Goal: Complete application form

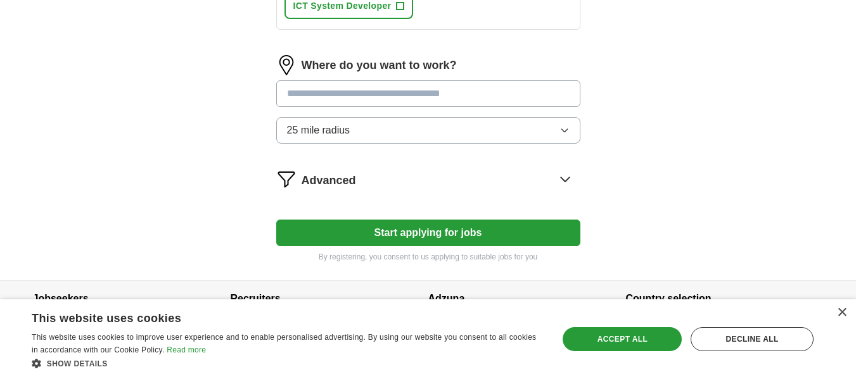
scroll to position [595, 0]
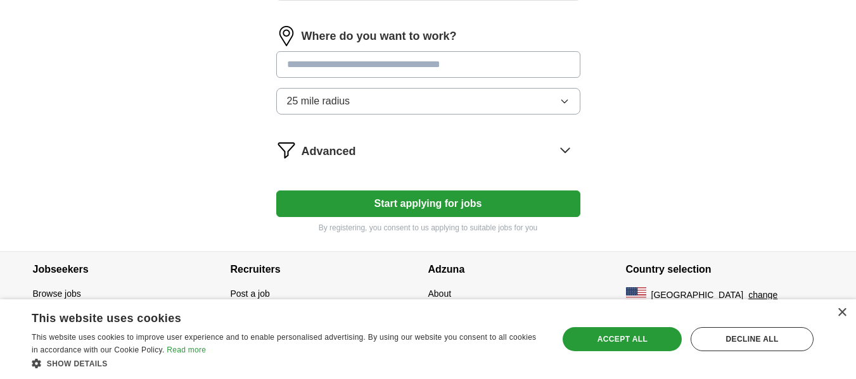
click at [388, 105] on button "25 mile radius" at bounding box center [428, 101] width 304 height 27
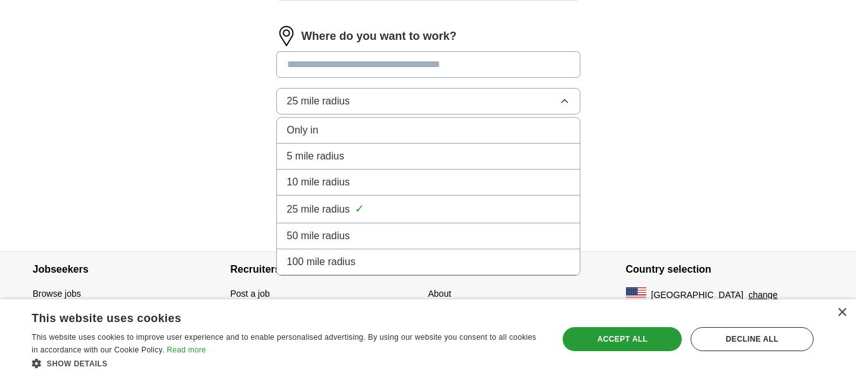
click at [372, 239] on div "50 mile radius" at bounding box center [428, 236] width 283 height 15
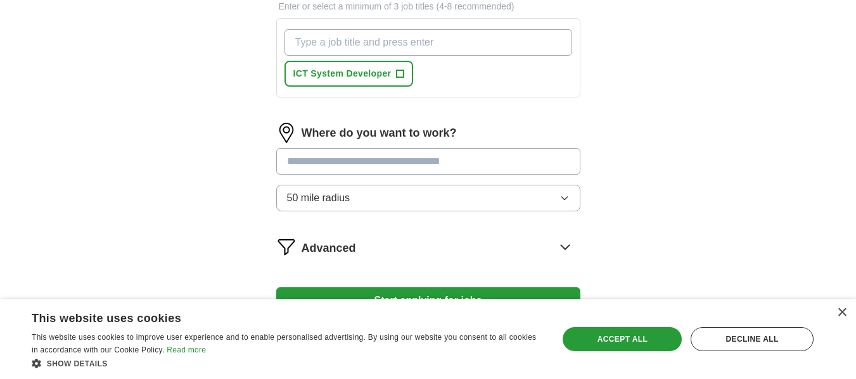
scroll to position [468, 0]
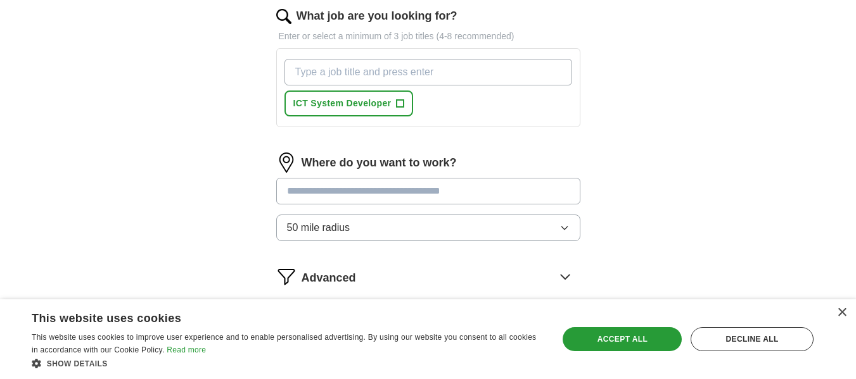
click at [357, 188] on input "text" at bounding box center [428, 191] width 304 height 27
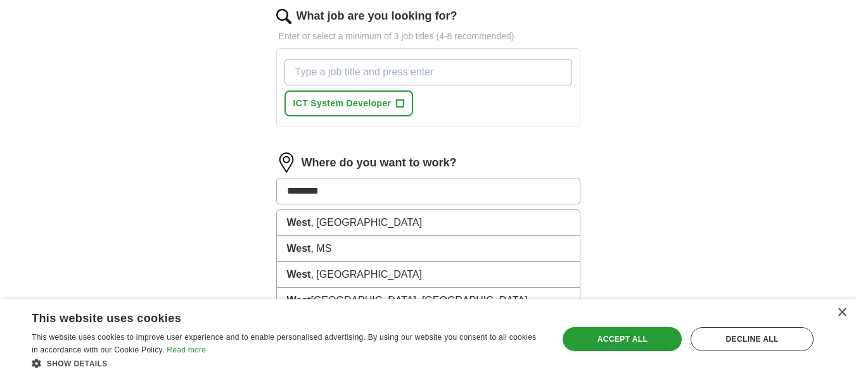
type input "*********"
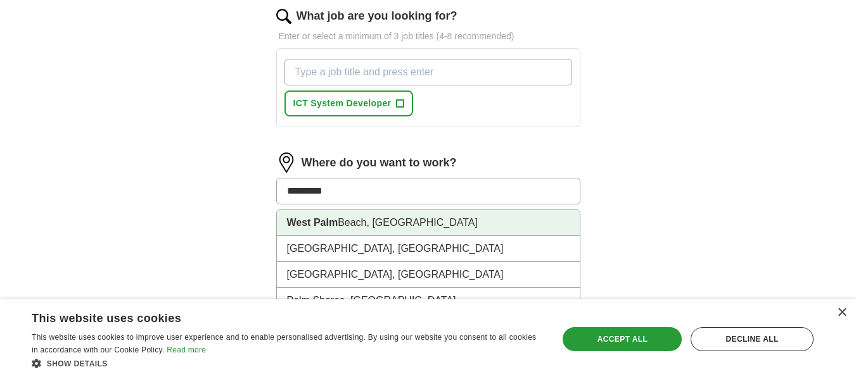
click at [349, 213] on li "[GEOGRAPHIC_DATA], [GEOGRAPHIC_DATA]" at bounding box center [428, 223] width 303 height 26
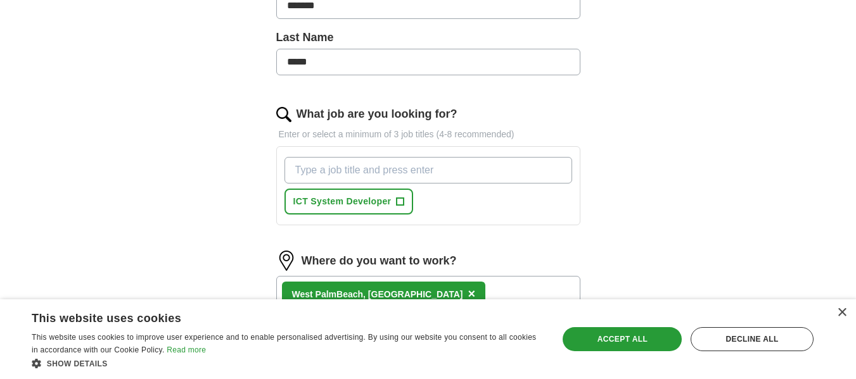
scroll to position [341, 0]
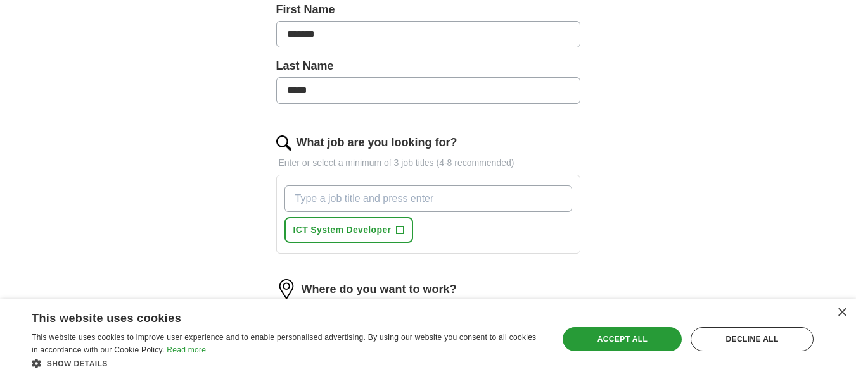
click at [330, 200] on input "What job are you looking for?" at bounding box center [428, 199] width 288 height 27
type input "IT Manager"
click at [352, 204] on input "IT Manager" at bounding box center [428, 199] width 288 height 27
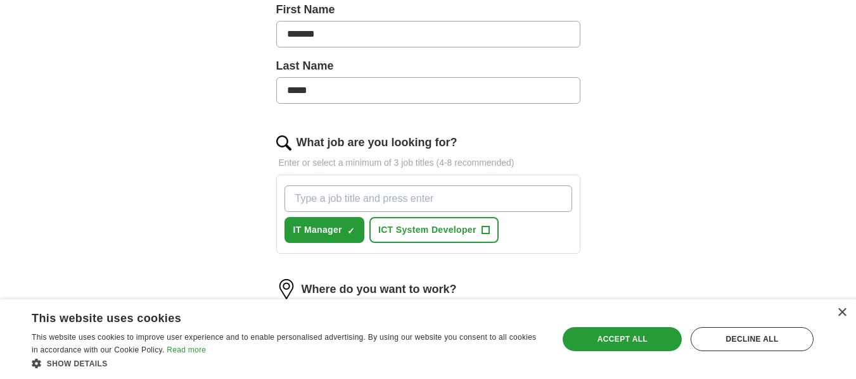
click at [336, 197] on input "What job are you looking for?" at bounding box center [428, 199] width 288 height 27
type input "Network Administartror"
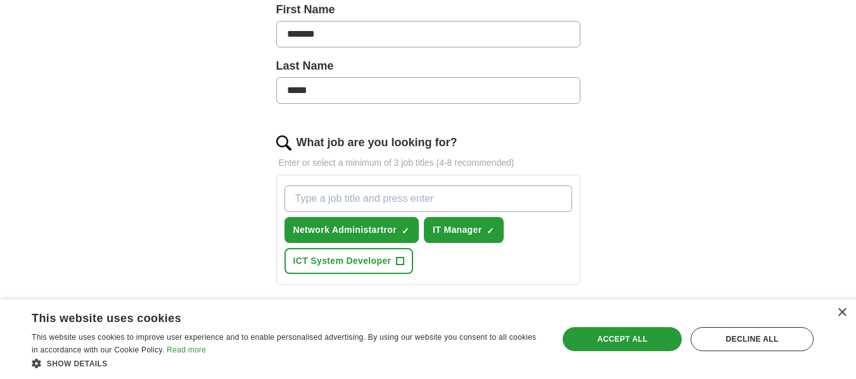
click at [338, 199] on input "What job are you looking for?" at bounding box center [428, 199] width 288 height 27
type input "IT director"
click at [464, 198] on input "IT director" at bounding box center [428, 199] width 288 height 27
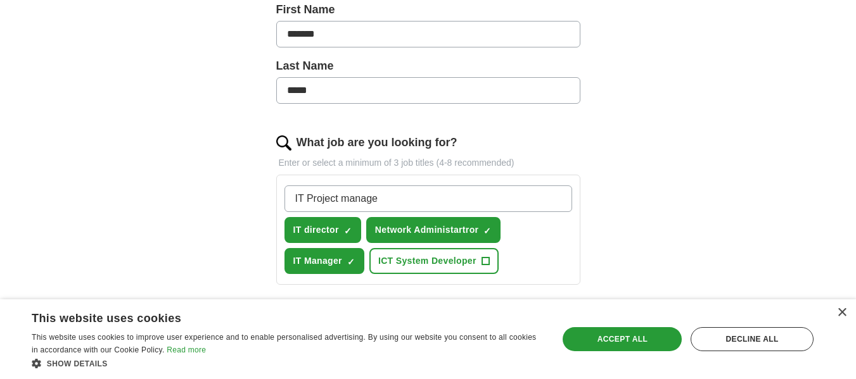
type input "IT Project manager"
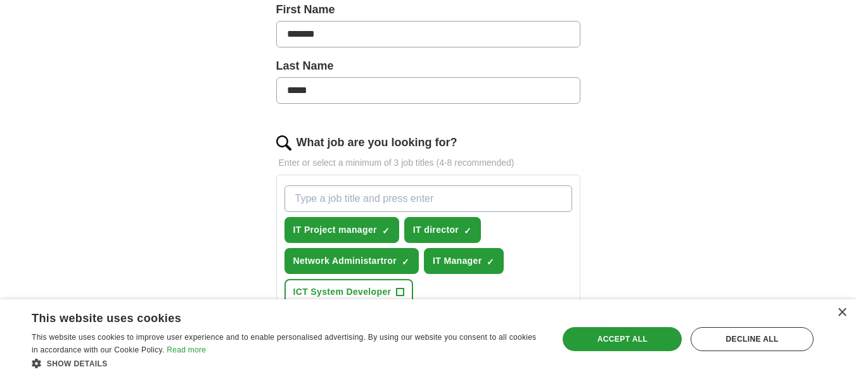
click at [360, 197] on input "What job are you looking for?" at bounding box center [428, 199] width 288 height 27
type input "I"
type input "Network Engineer"
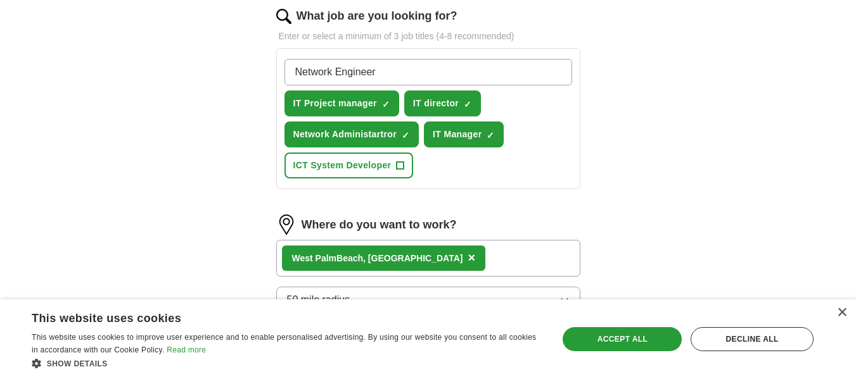
click at [400, 72] on input "Network Engineer" at bounding box center [428, 72] width 288 height 27
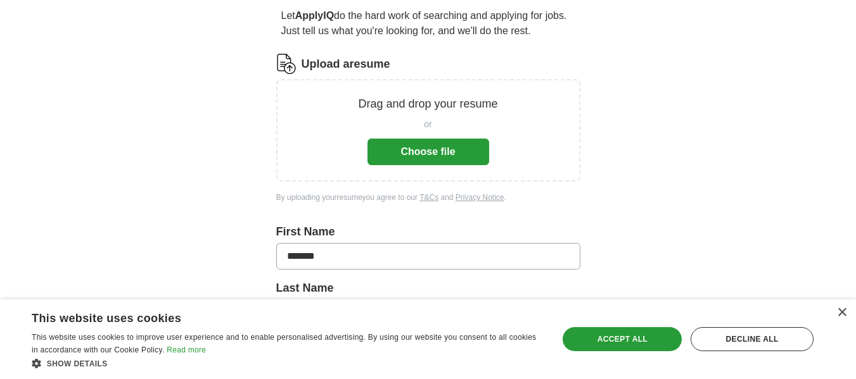
scroll to position [88, 0]
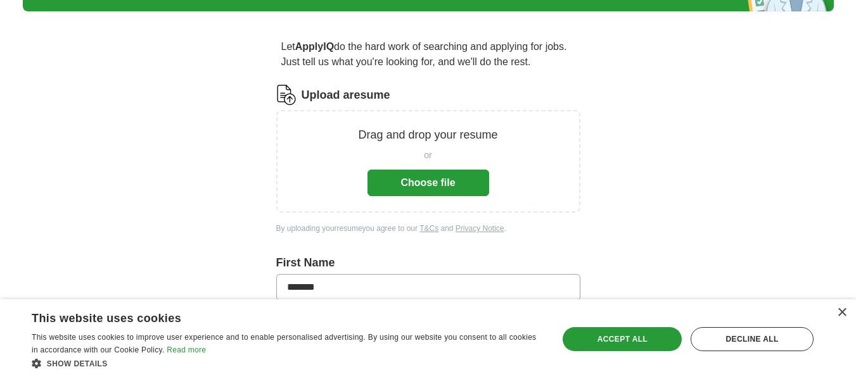
click at [440, 177] on button "Choose file" at bounding box center [428, 183] width 122 height 27
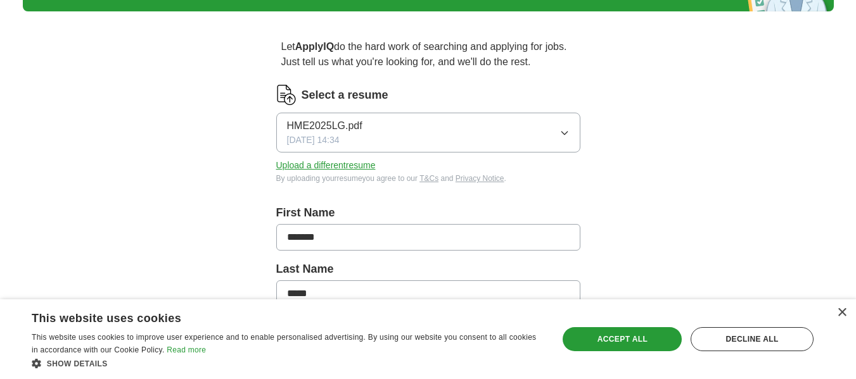
drag, startPoint x: 660, startPoint y: 335, endPoint x: 658, endPoint y: 326, distance: 9.7
click at [660, 334] on div "Accept all" at bounding box center [622, 340] width 119 height 24
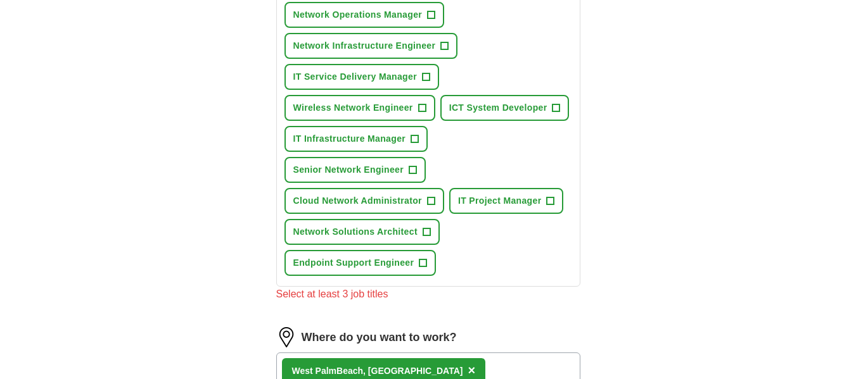
scroll to position [380, 0]
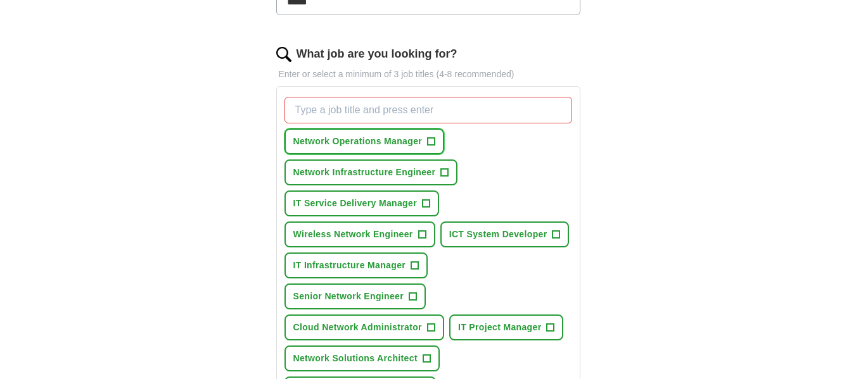
click at [429, 144] on span "+" at bounding box center [432, 142] width 8 height 10
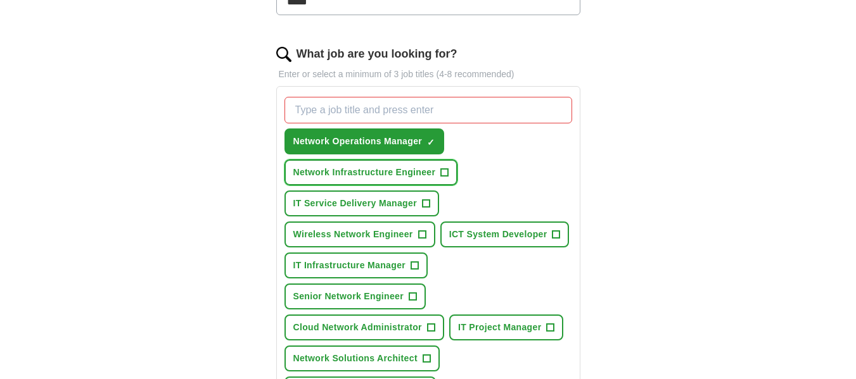
click at [444, 175] on span "+" at bounding box center [445, 173] width 8 height 10
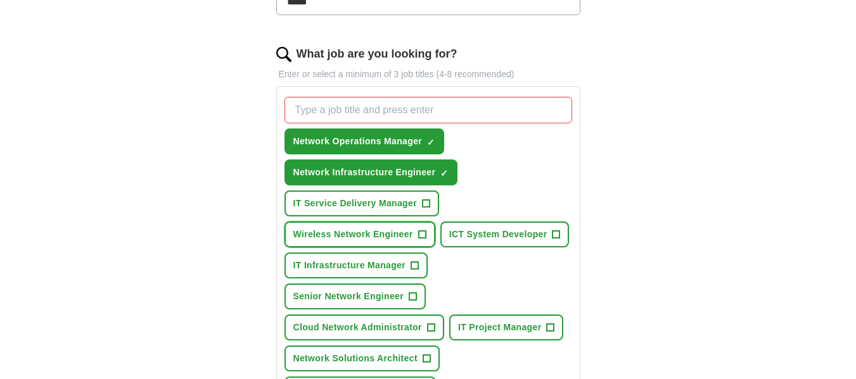
click at [413, 234] on button "Wireless Network Engineer +" at bounding box center [359, 235] width 151 height 26
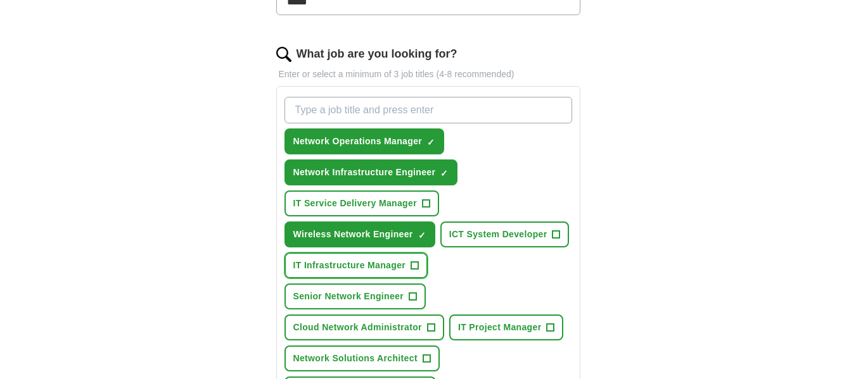
click at [411, 264] on span "+" at bounding box center [415, 266] width 8 height 10
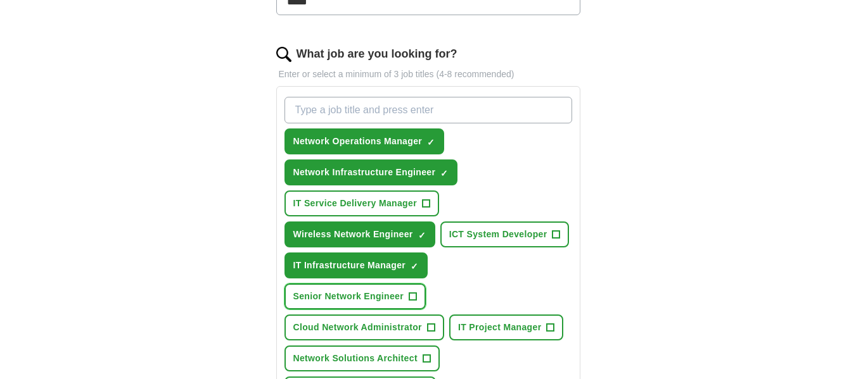
click at [411, 293] on span "+" at bounding box center [413, 297] width 8 height 10
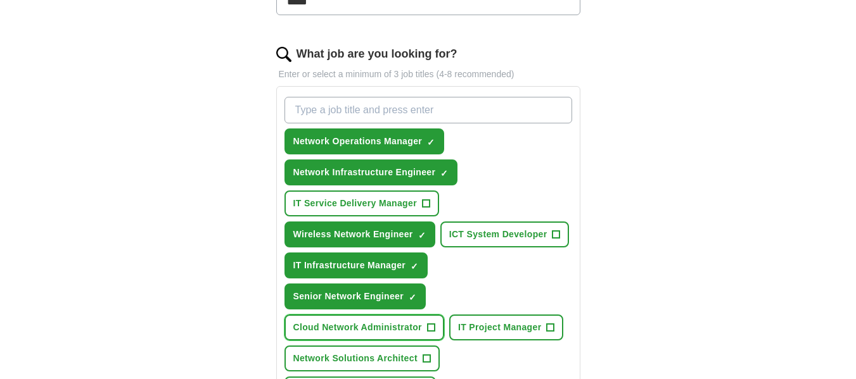
click at [429, 325] on span "+" at bounding box center [431, 328] width 8 height 10
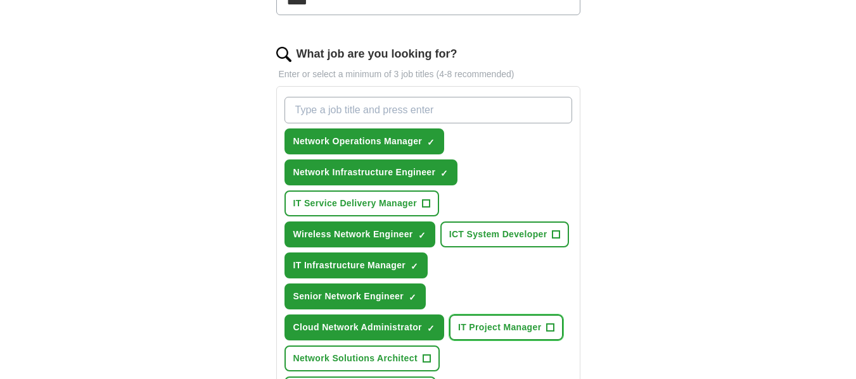
click at [548, 332] on span "+" at bounding box center [551, 328] width 8 height 10
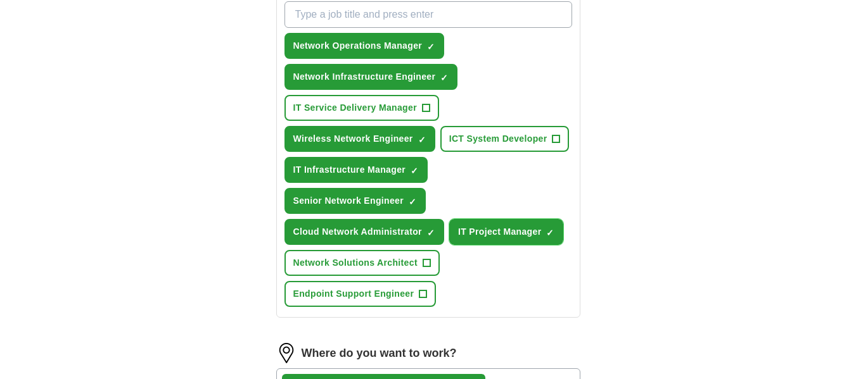
scroll to position [507, 0]
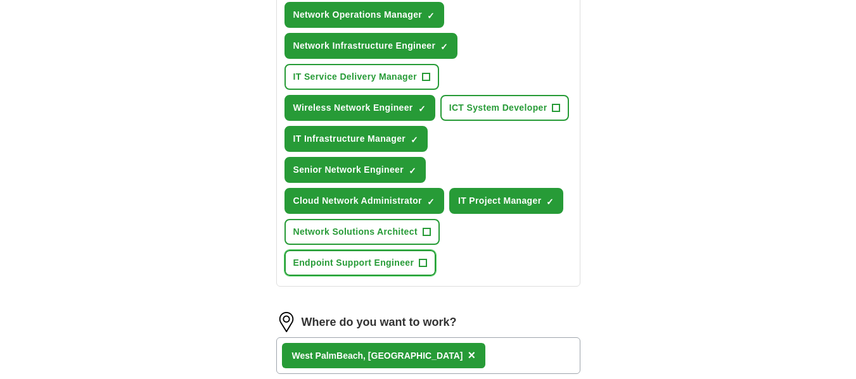
click at [426, 262] on span "+" at bounding box center [423, 263] width 8 height 10
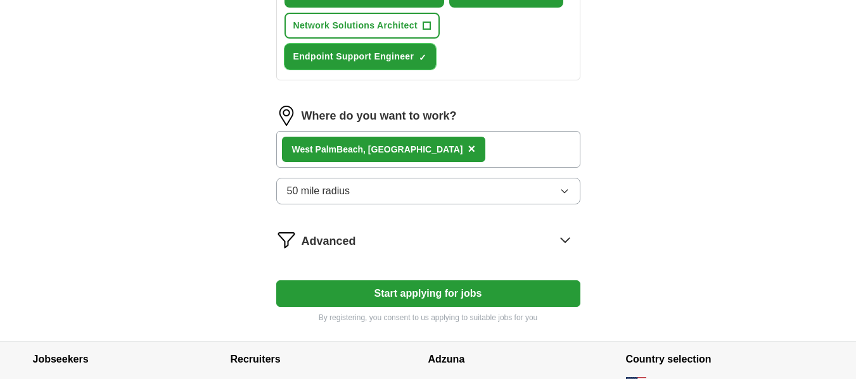
scroll to position [760, 0]
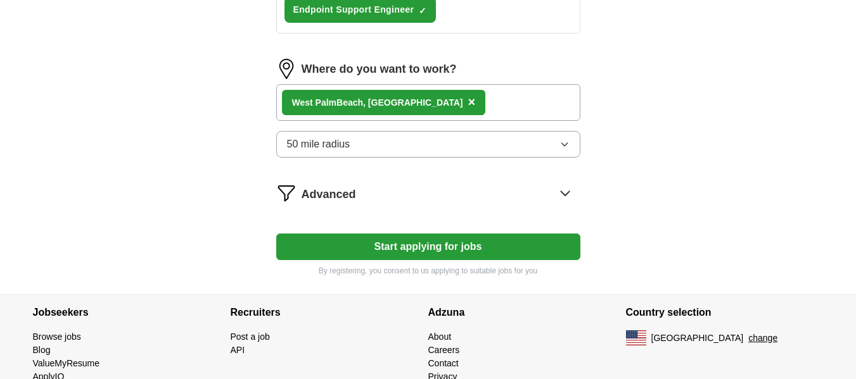
click at [474, 245] on button "Start applying for jobs" at bounding box center [428, 247] width 304 height 27
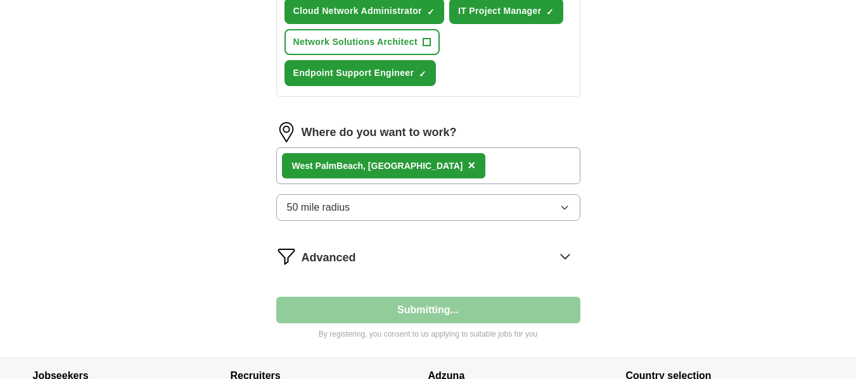
select select "**"
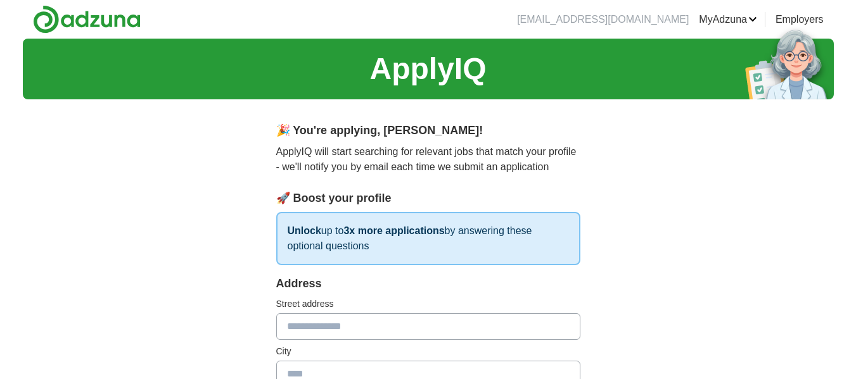
scroll to position [127, 0]
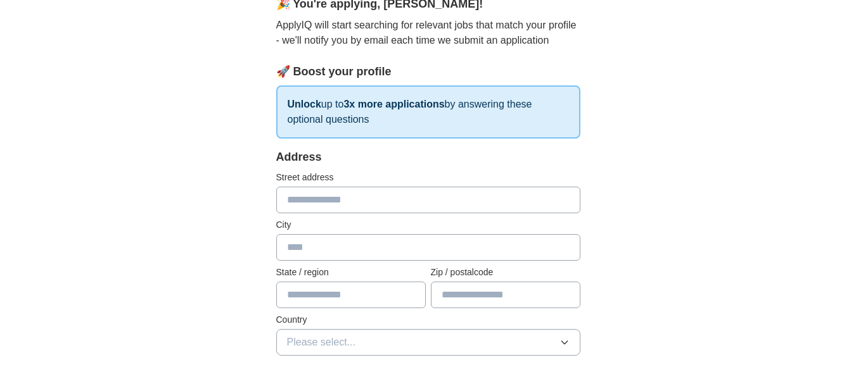
click at [346, 196] on input "text" at bounding box center [428, 200] width 304 height 27
type input "**********"
type input "**"
type input "*****"
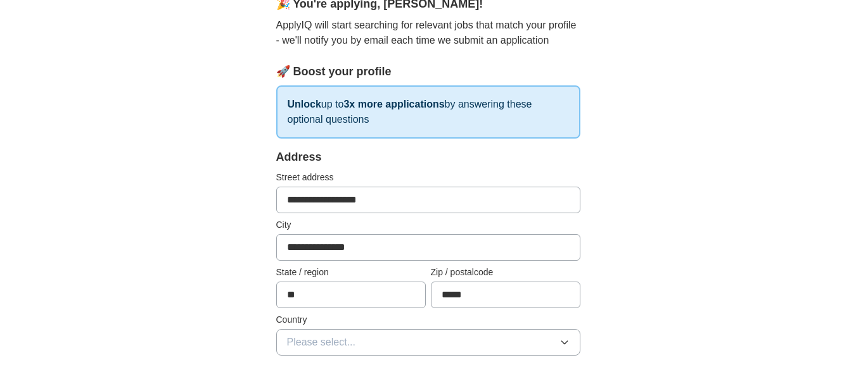
click at [486, 336] on button "Please select..." at bounding box center [428, 342] width 304 height 27
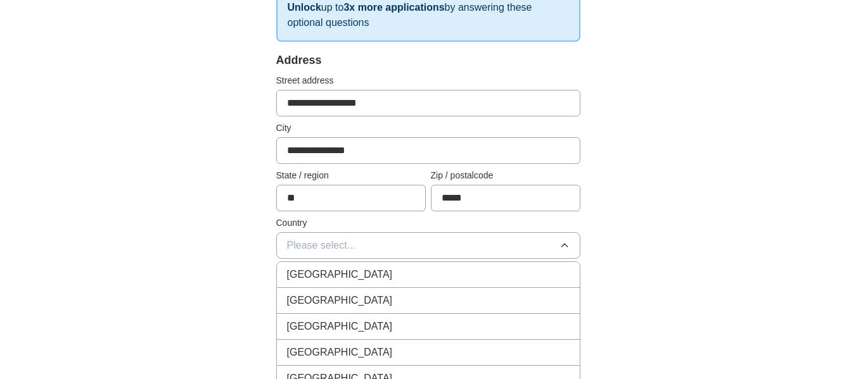
scroll to position [253, 0]
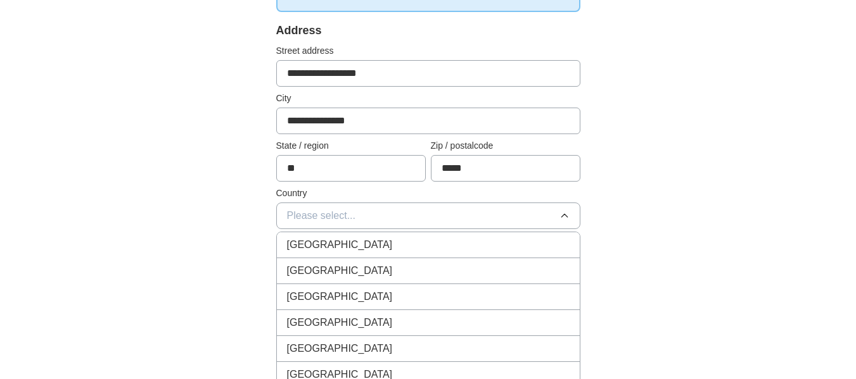
click at [346, 276] on span "[GEOGRAPHIC_DATA]" at bounding box center [340, 271] width 106 height 15
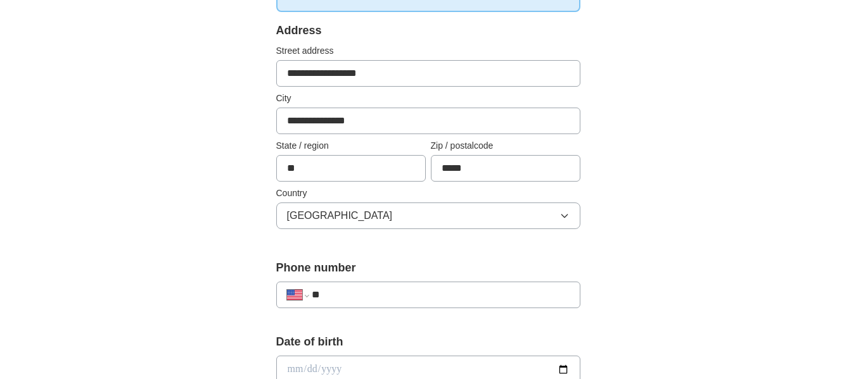
click at [412, 291] on input "**" at bounding box center [440, 295] width 257 height 15
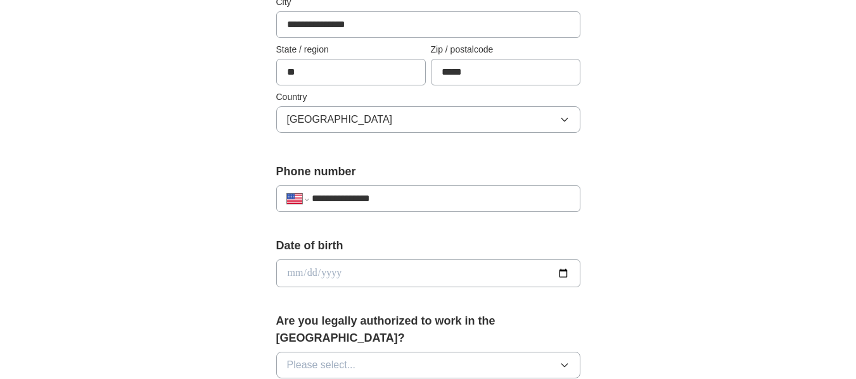
scroll to position [380, 0]
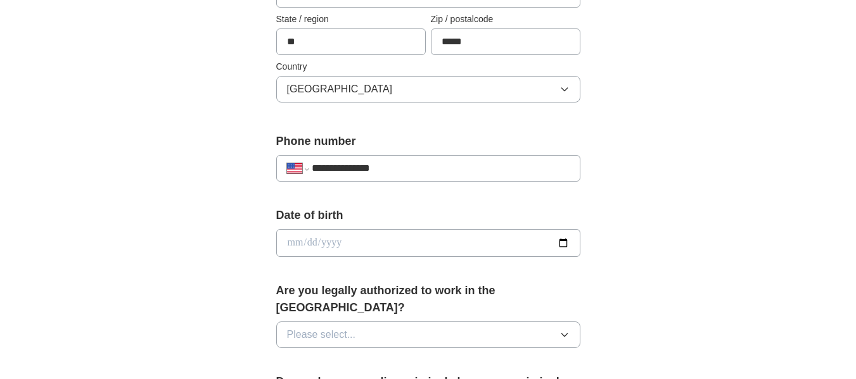
type input "**********"
click at [422, 322] on button "Please select..." at bounding box center [428, 335] width 304 height 27
click at [379, 357] on div "Yes" at bounding box center [428, 364] width 283 height 15
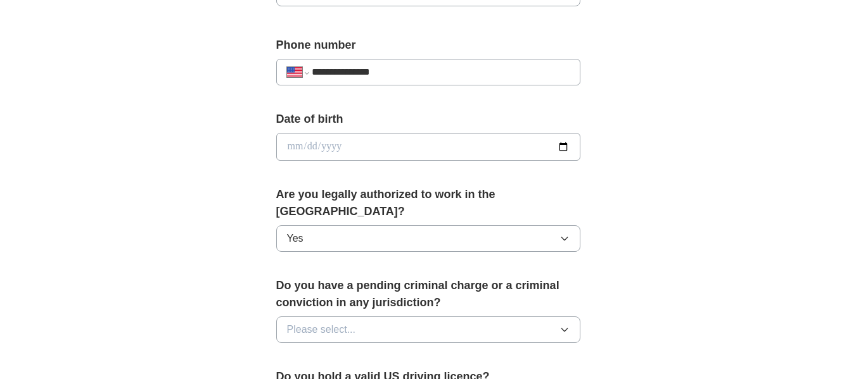
scroll to position [507, 0]
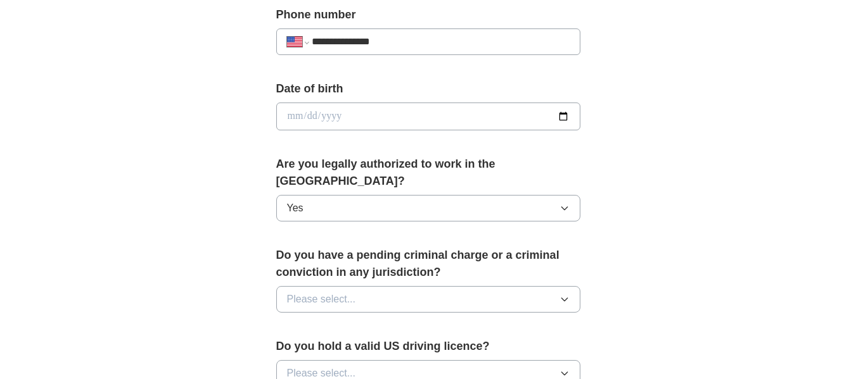
click at [424, 286] on button "Please select..." at bounding box center [428, 299] width 304 height 27
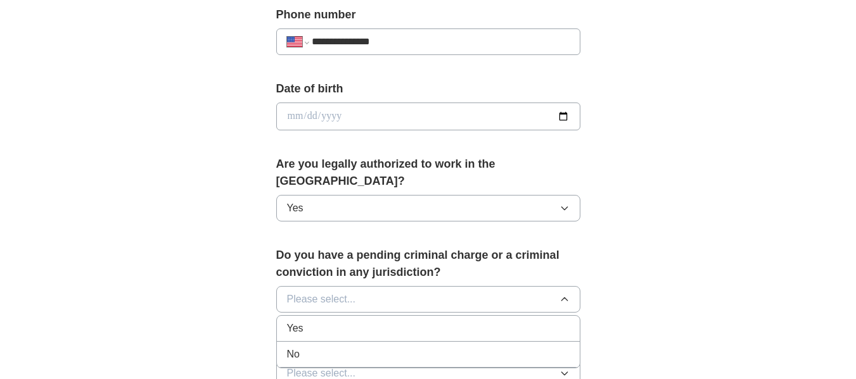
click at [414, 347] on div "No" at bounding box center [428, 354] width 283 height 15
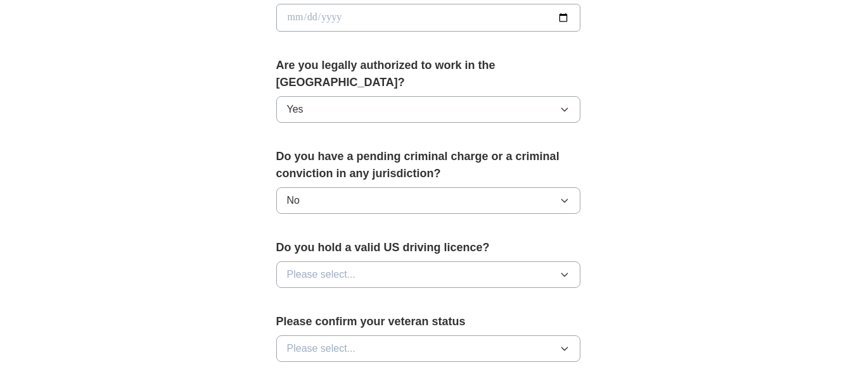
scroll to position [633, 0]
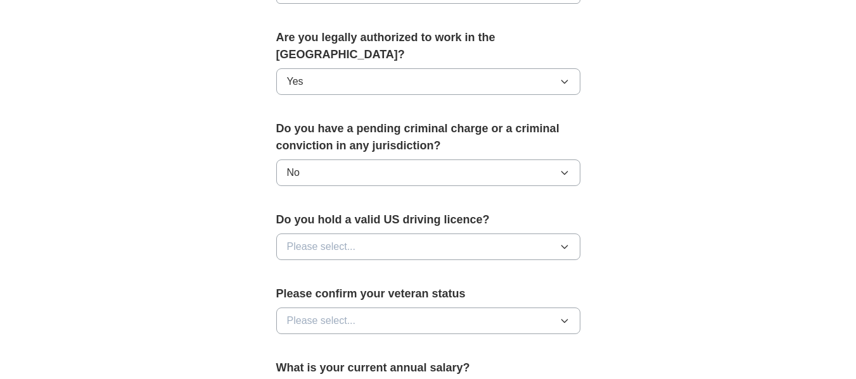
click at [423, 234] on button "Please select..." at bounding box center [428, 247] width 304 height 27
click at [404, 269] on div "Yes" at bounding box center [428, 276] width 283 height 15
click at [474, 308] on button "Please select..." at bounding box center [428, 321] width 304 height 27
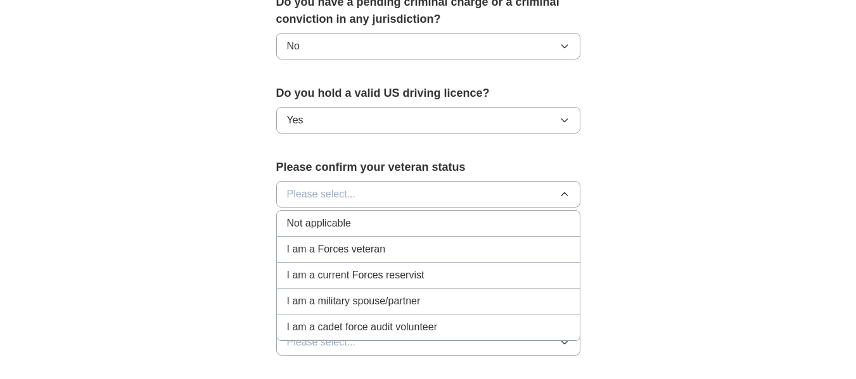
scroll to position [887, 0]
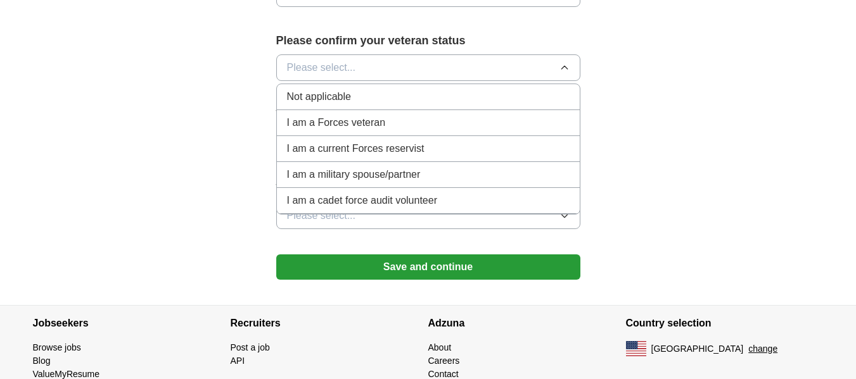
click at [338, 89] on span "Not applicable" at bounding box center [319, 96] width 64 height 15
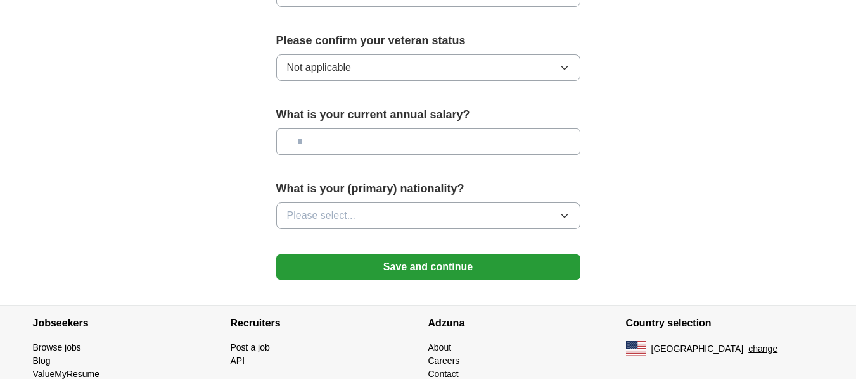
click at [382, 203] on button "Please select..." at bounding box center [428, 216] width 304 height 27
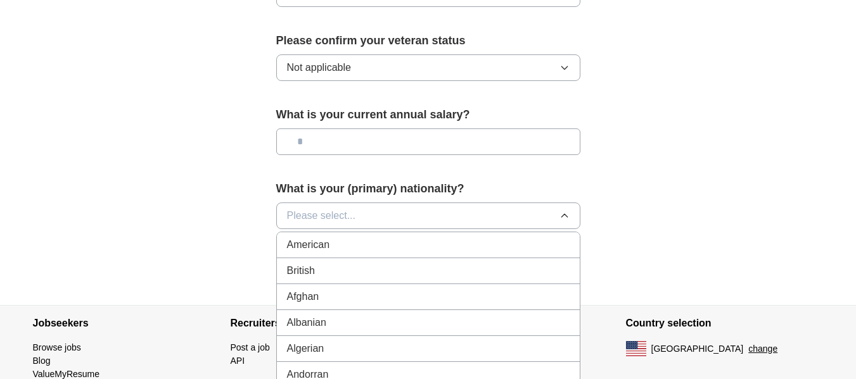
click at [364, 238] on div "American" at bounding box center [428, 245] width 283 height 15
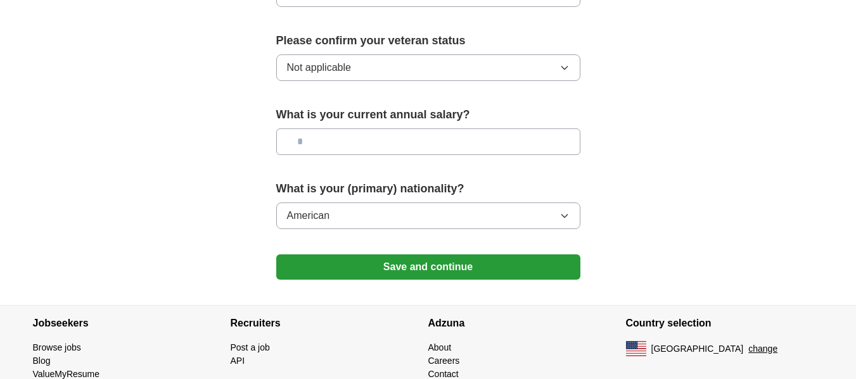
click at [357, 129] on input "text" at bounding box center [428, 142] width 304 height 27
type input "********"
click at [404, 255] on button "Save and continue" at bounding box center [428, 267] width 304 height 25
